Goal: Find specific page/section: Find specific page/section

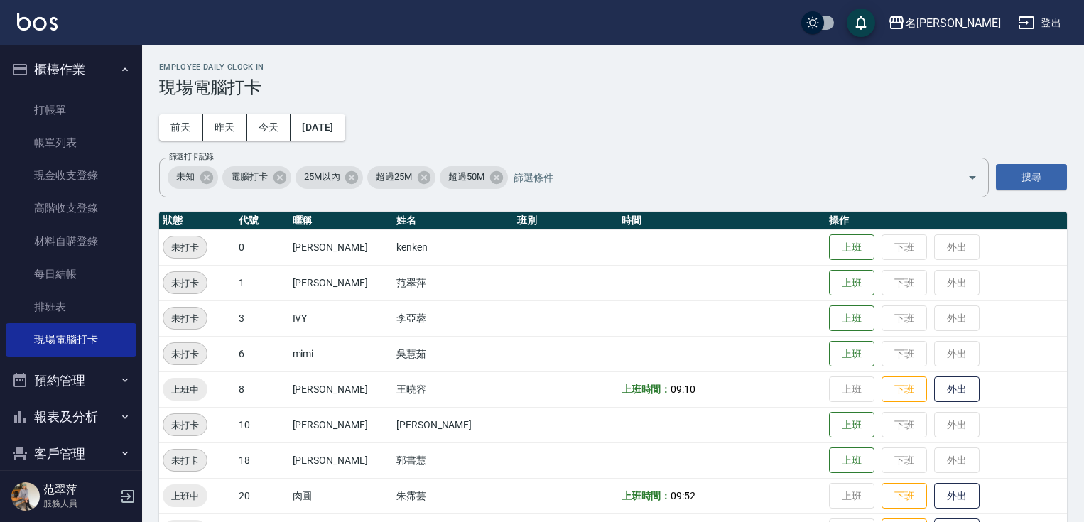
scroll to position [158, 0]
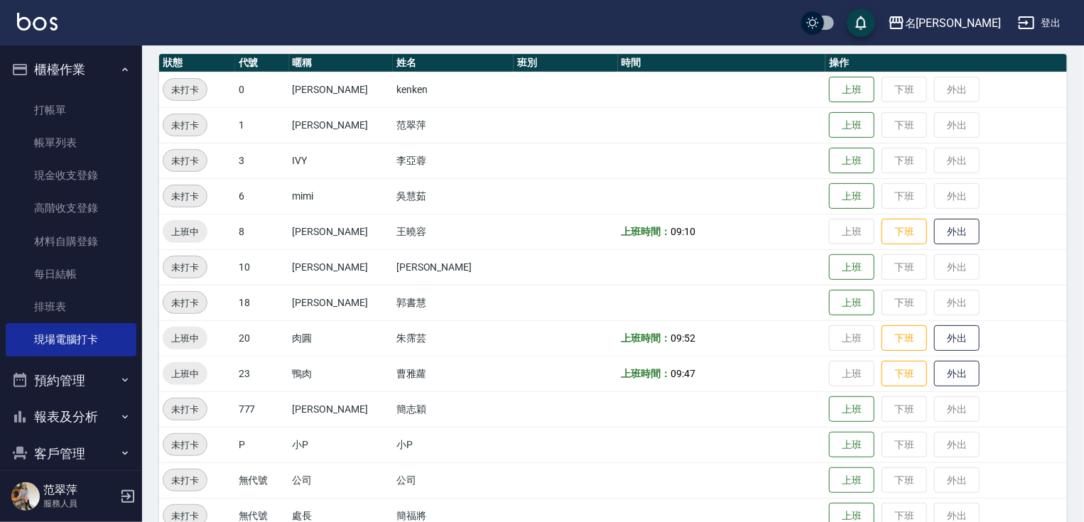
click at [105, 418] on button "報表及分析" at bounding box center [71, 416] width 131 height 37
drag, startPoint x: 142, startPoint y: 298, endPoint x: 143, endPoint y: 327, distance: 28.4
click at [143, 335] on div "名留竹林 登出 櫃檯作業 打帳單 帳單列表 現金收支登錄 高階收支登錄 材料自購登錄 每日結帳 排班表 現場電腦打卡 預約管理 預約管理 單日預約紀錄 單週預…" at bounding box center [542, 196] width 1084 height 709
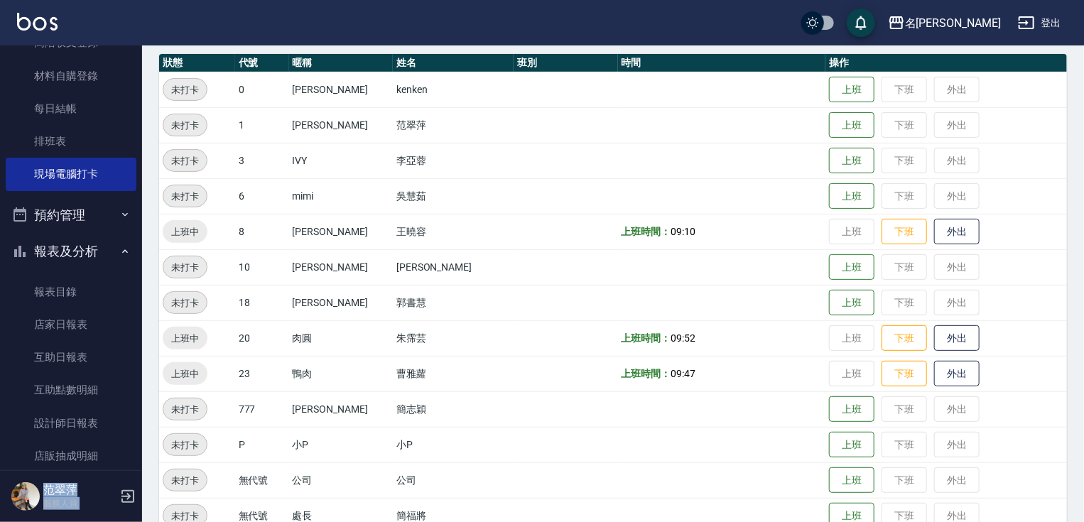
scroll to position [162, 0]
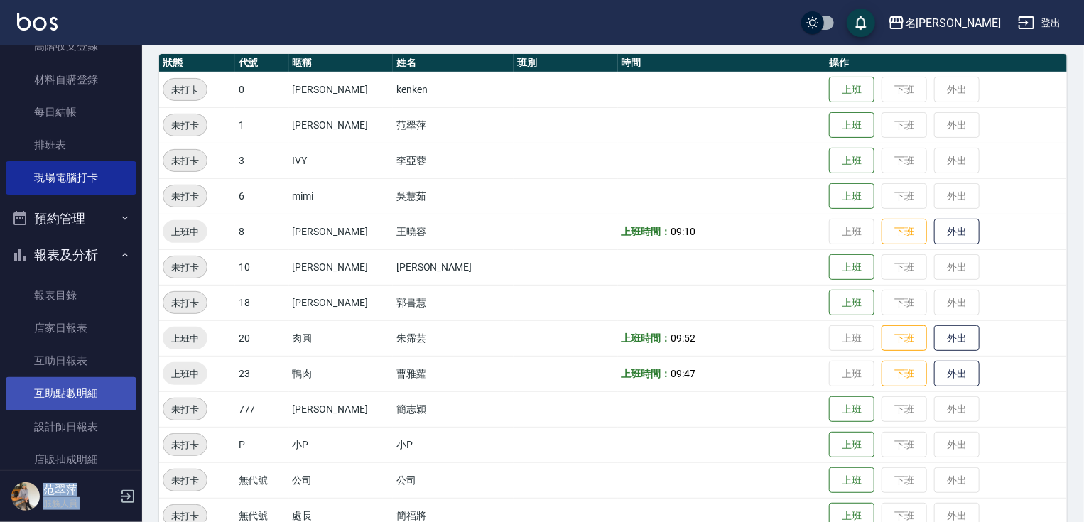
click at [58, 386] on link "互助點數明細" at bounding box center [71, 393] width 131 height 33
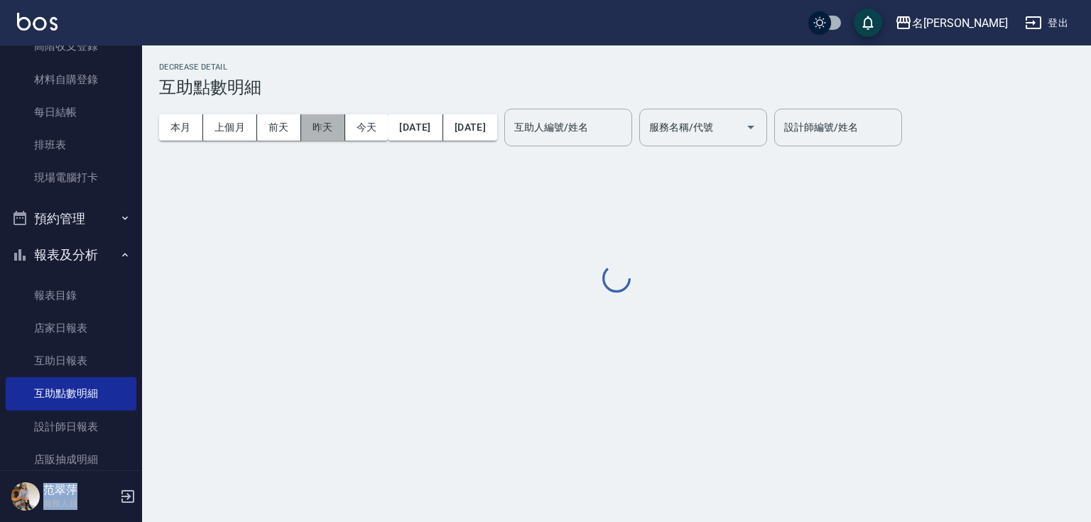
click at [321, 129] on button "昨天" at bounding box center [323, 127] width 44 height 26
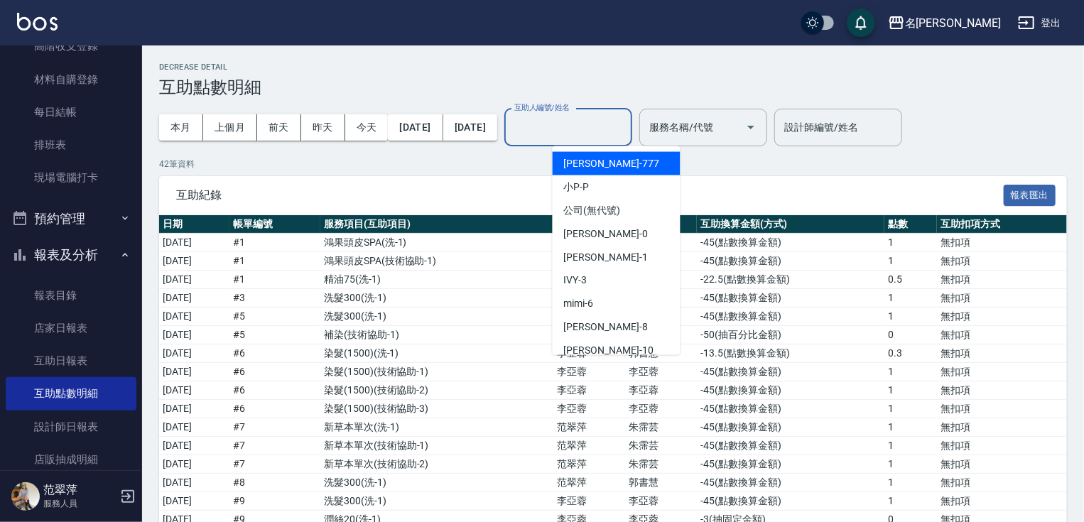
click at [626, 128] on input "互助人編號/姓名" at bounding box center [568, 127] width 115 height 25
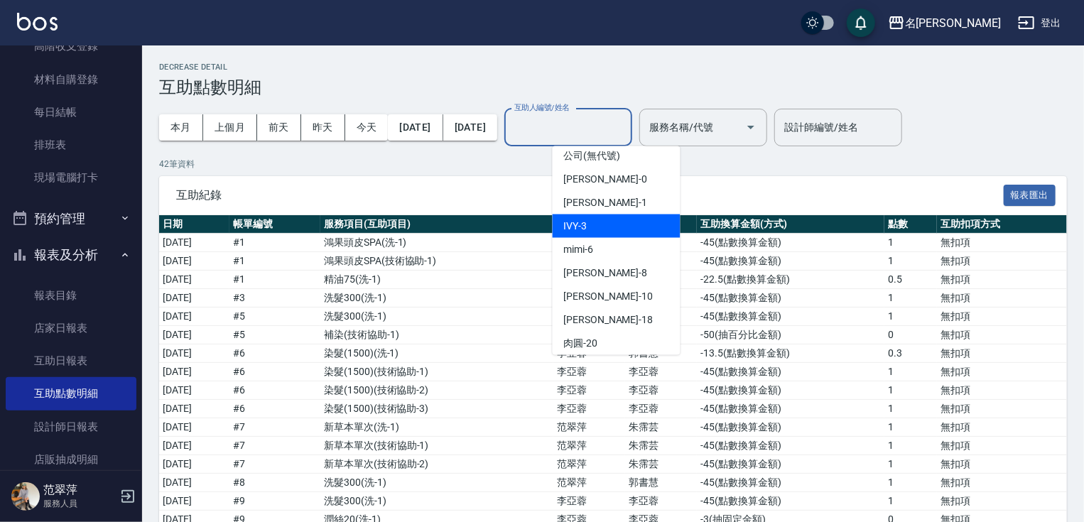
scroll to position [61, 0]
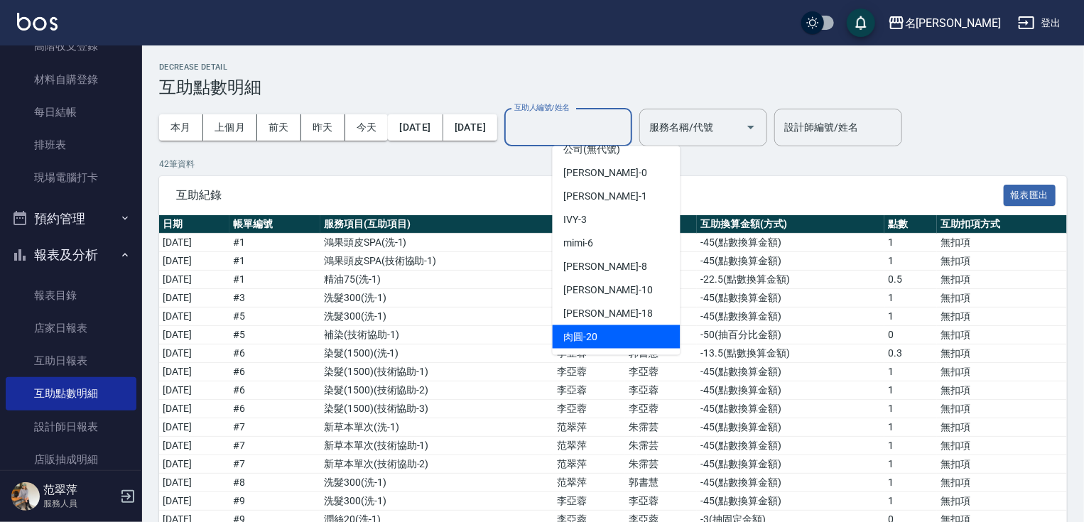
click at [572, 336] on span "肉圓 -20" at bounding box center [581, 336] width 34 height 15
type input "肉圓-20"
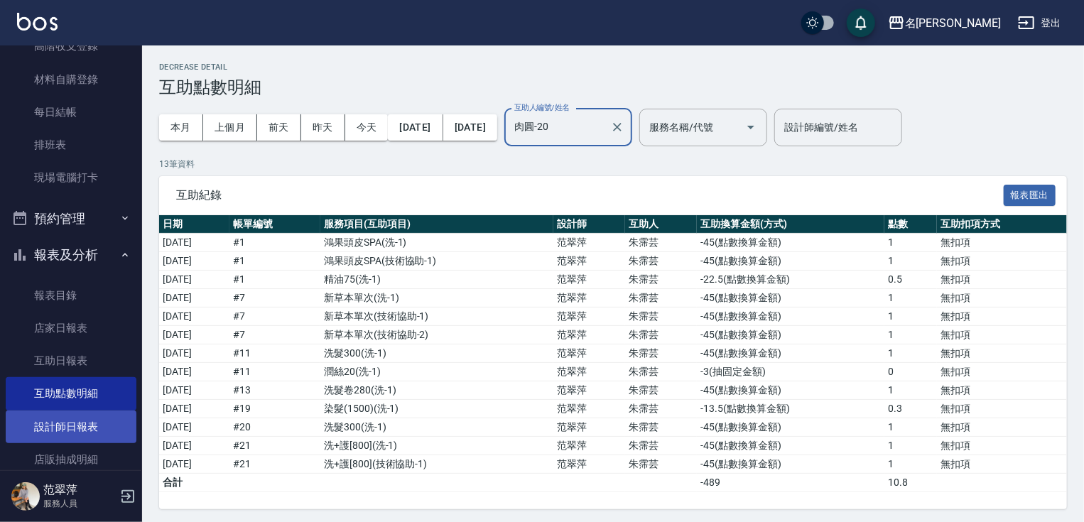
click at [80, 427] on link "設計師日報表" at bounding box center [71, 426] width 131 height 33
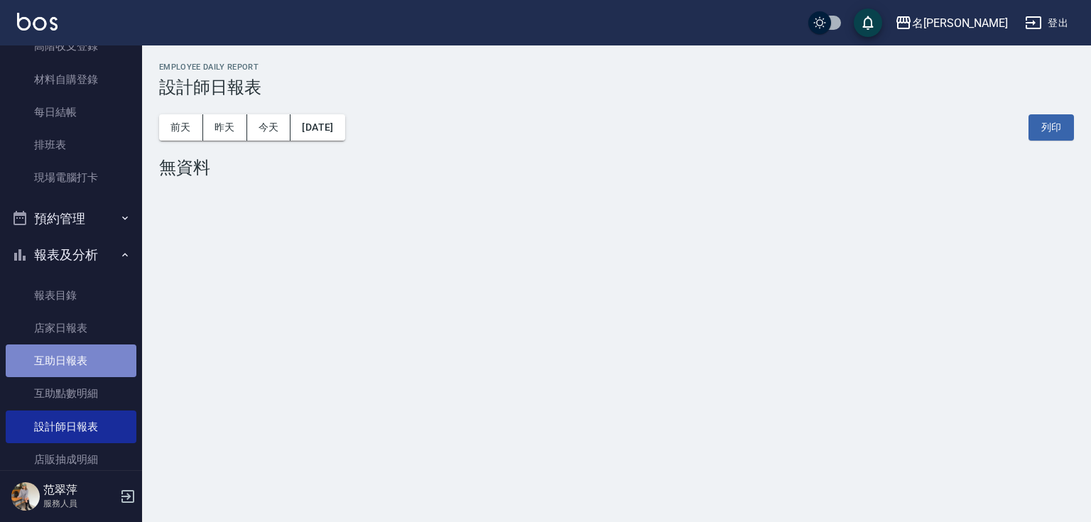
click at [93, 355] on link "互助日報表" at bounding box center [71, 360] width 131 height 33
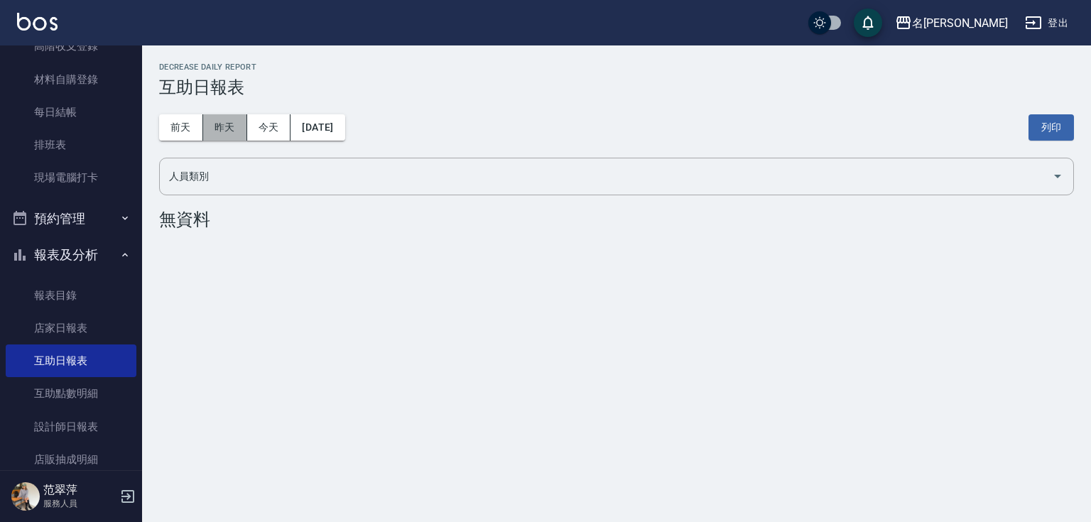
click at [239, 127] on button "昨天" at bounding box center [225, 127] width 44 height 26
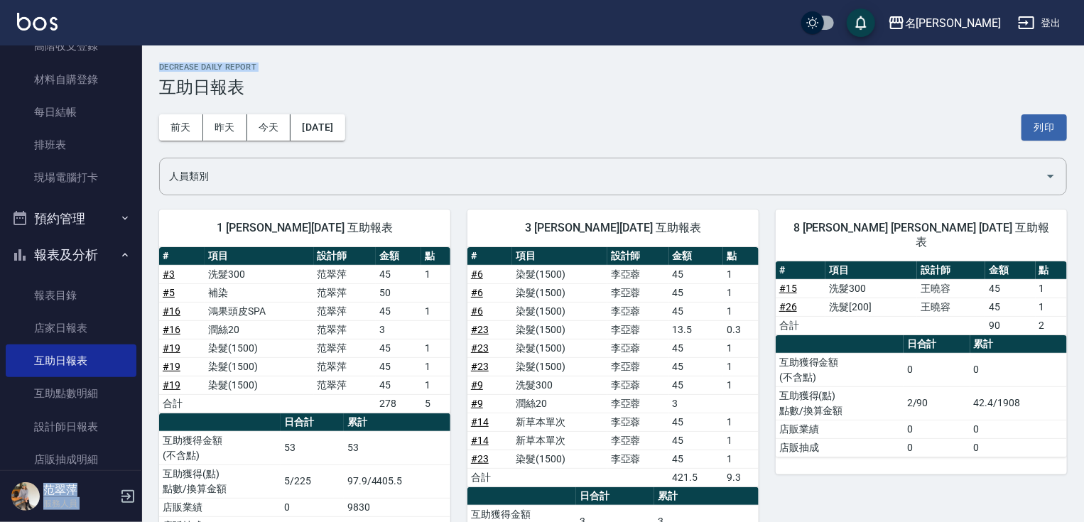
drag, startPoint x: 142, startPoint y: 167, endPoint x: 156, endPoint y: 72, distance: 95.5
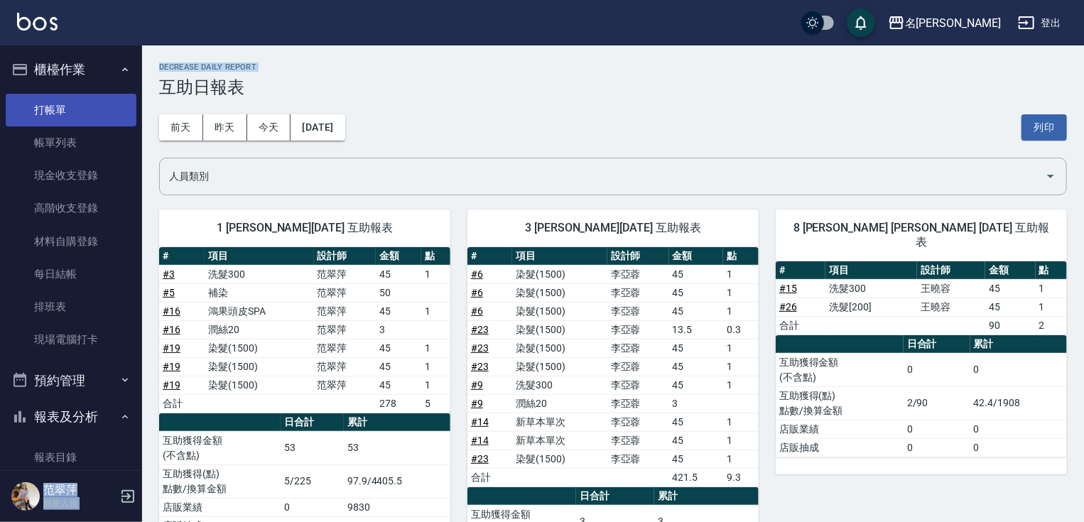
click at [42, 114] on link "打帳單" at bounding box center [71, 110] width 131 height 33
